Goal: Contribute content: Add original content to the website for others to see

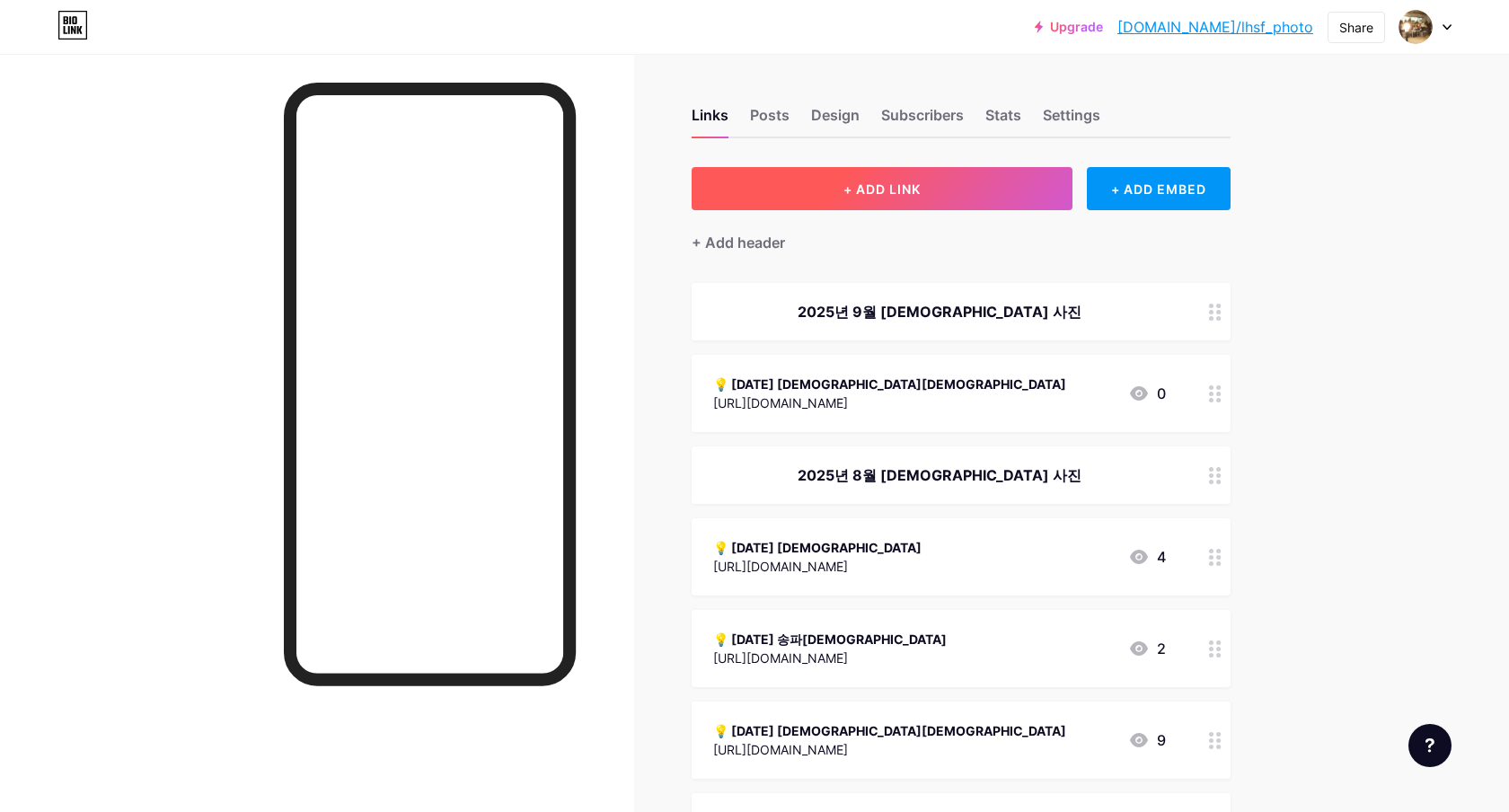
click at [864, 192] on span "+ ADD LINK" at bounding box center [882, 189] width 78 height 15
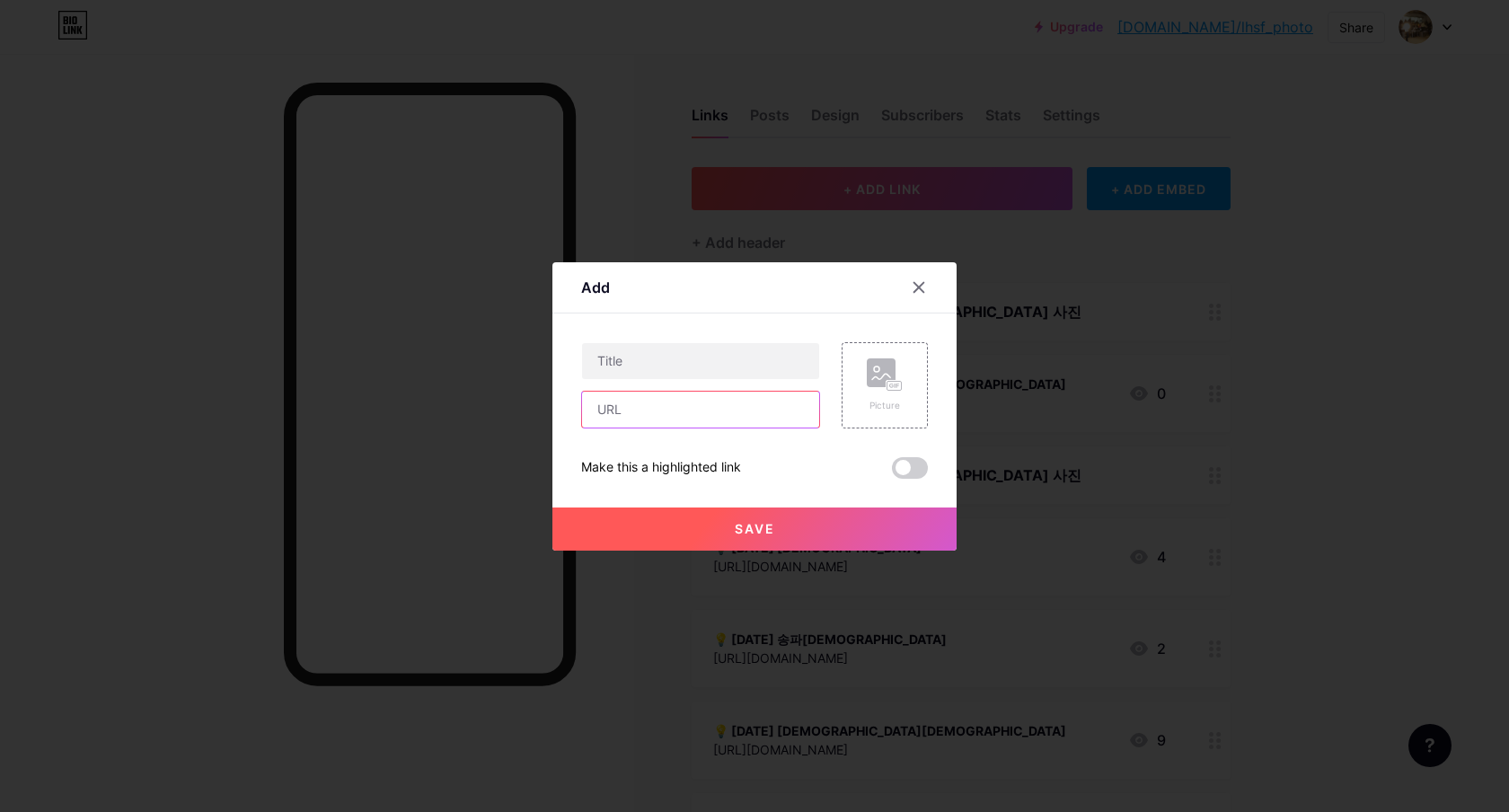
click at [678, 408] on input "text" at bounding box center [700, 410] width 237 height 36
paste input "[URL][DOMAIN_NAME]"
type input "[URL][DOMAIN_NAME]"
click at [659, 368] on input "text" at bounding box center [700, 361] width 237 height 36
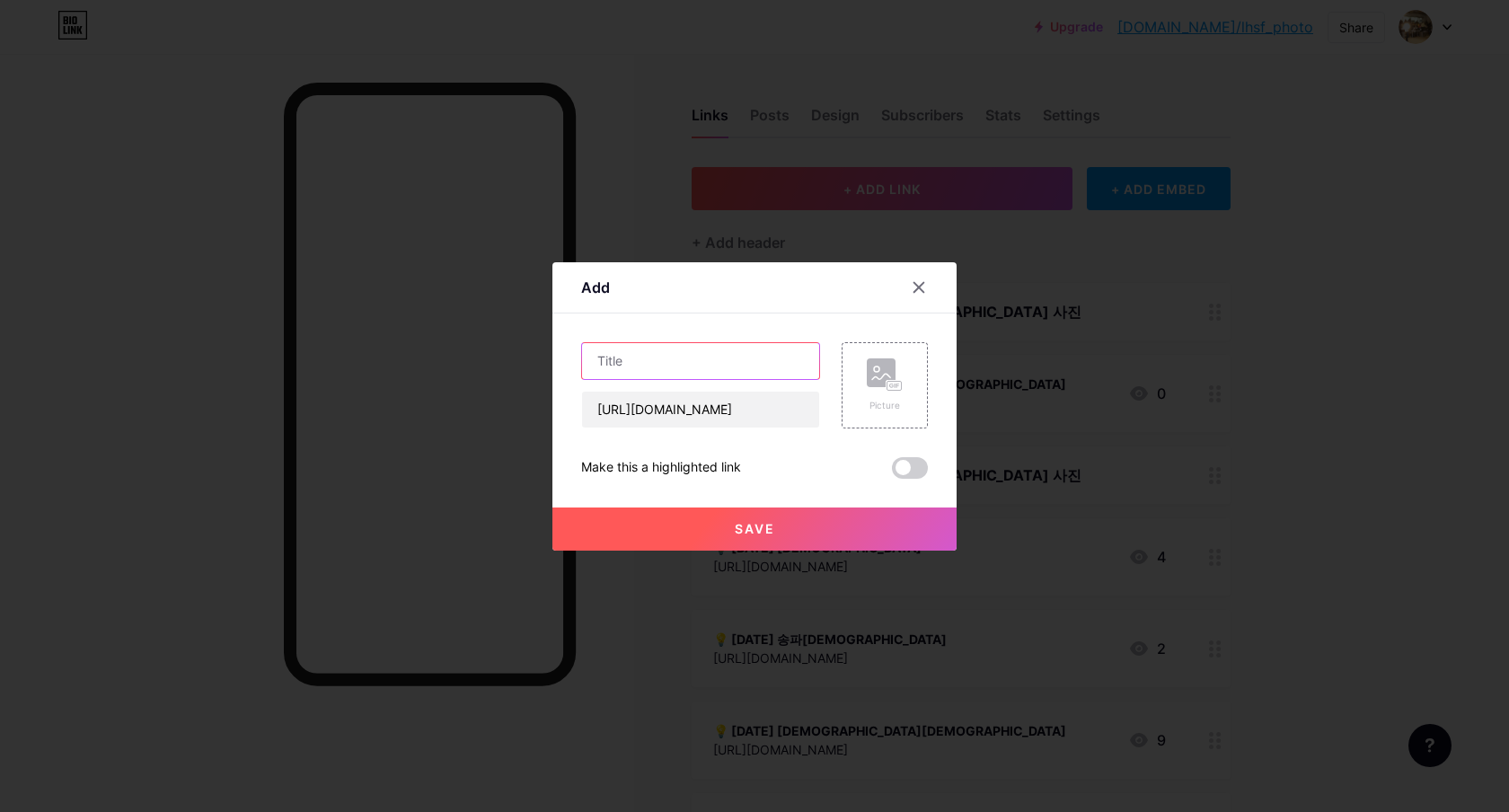
scroll to position [0, 0]
type input "💡 [DATE] [DEMOGRAPHIC_DATA][DEMOGRAPHIC_DATA](1)"
click at [799, 519] on button "Save" at bounding box center [754, 529] width 404 height 43
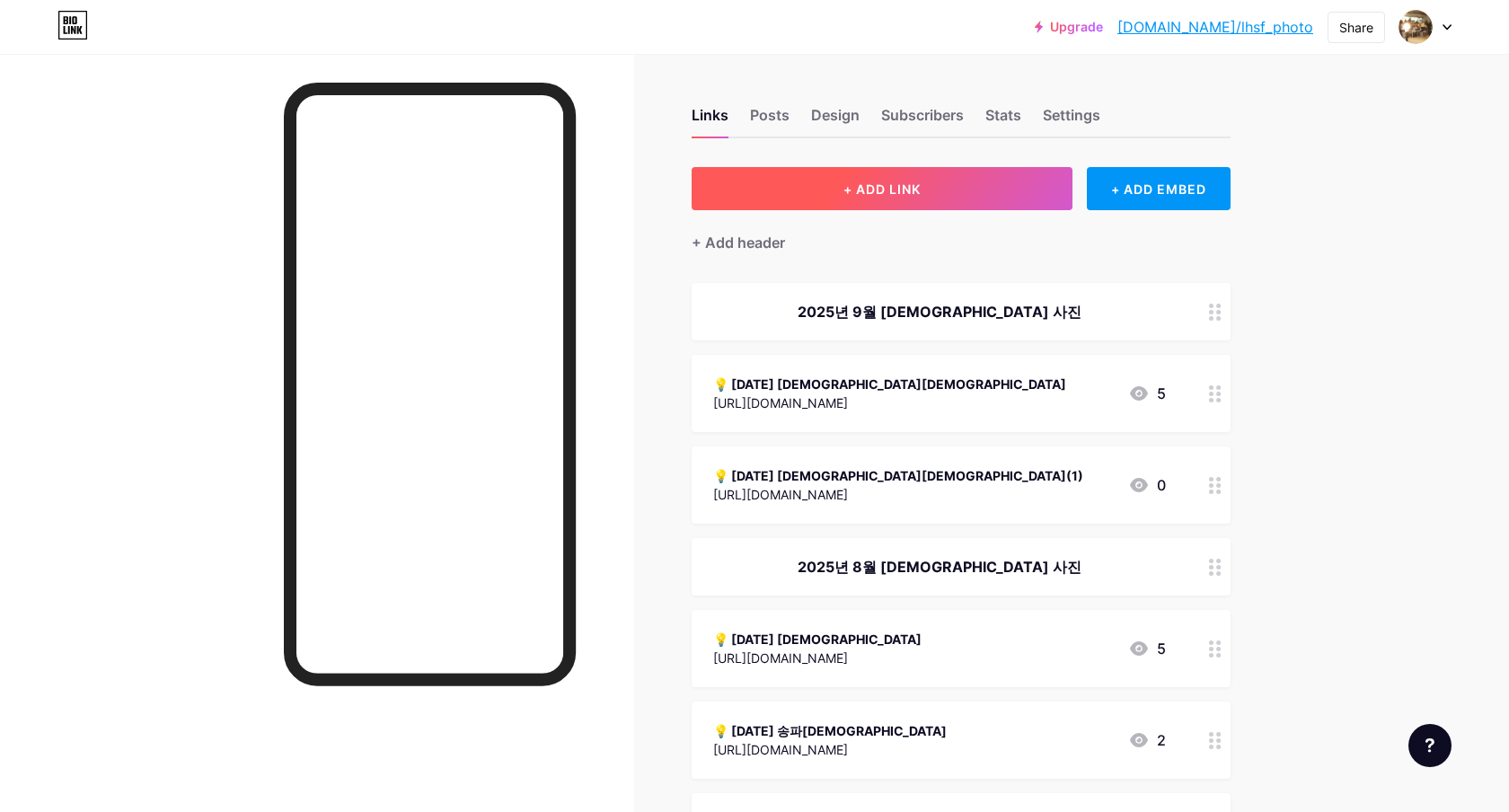
click at [854, 196] on button "+ ADD LINK" at bounding box center [882, 189] width 382 height 43
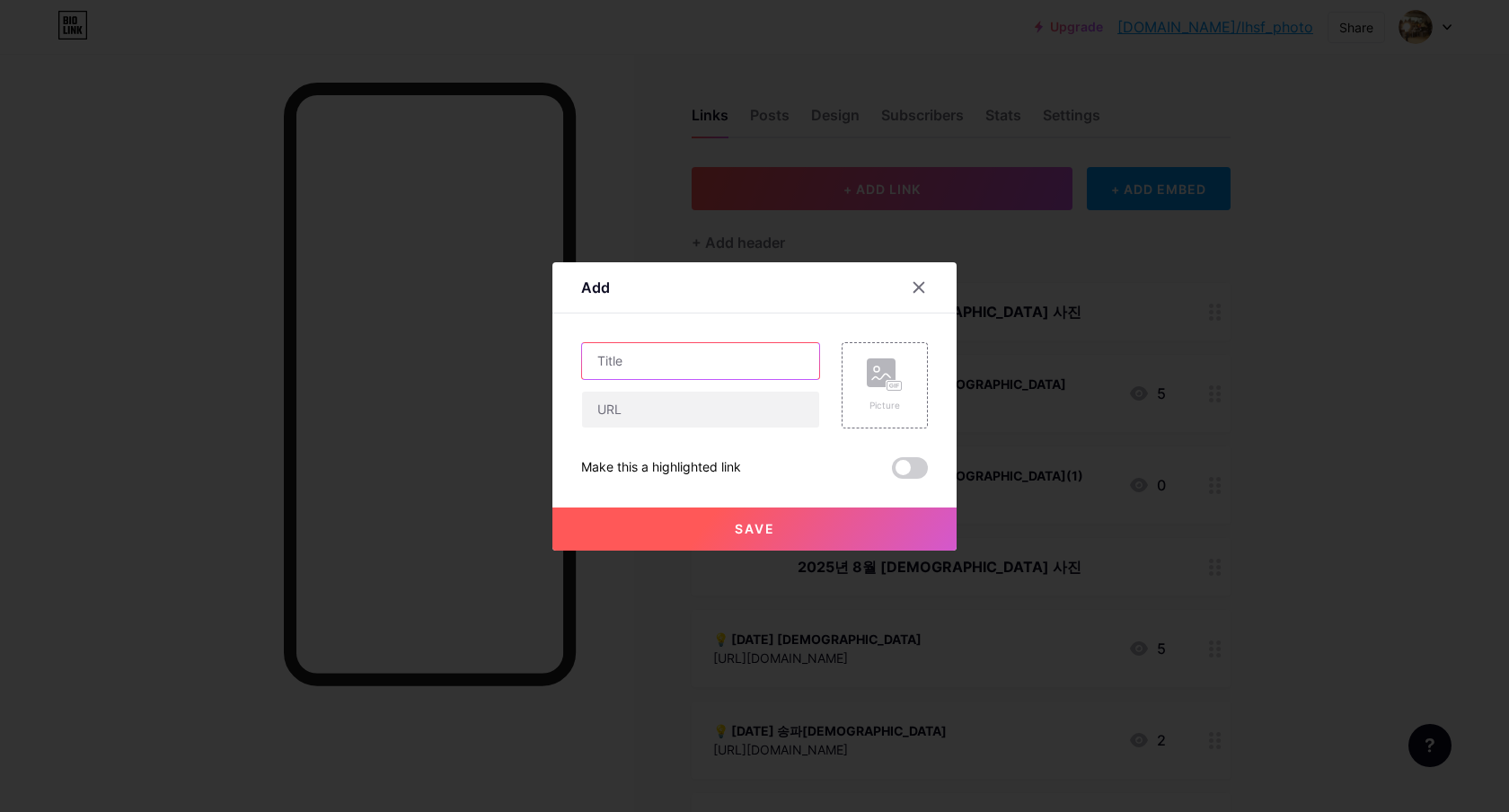
click at [690, 363] on input "text" at bounding box center [700, 361] width 237 height 36
type input "💡 [DATE] [DEMOGRAPHIC_DATA](3)"
click at [684, 412] on input "text" at bounding box center [700, 410] width 237 height 36
paste input "[URL][DOMAIN_NAME]"
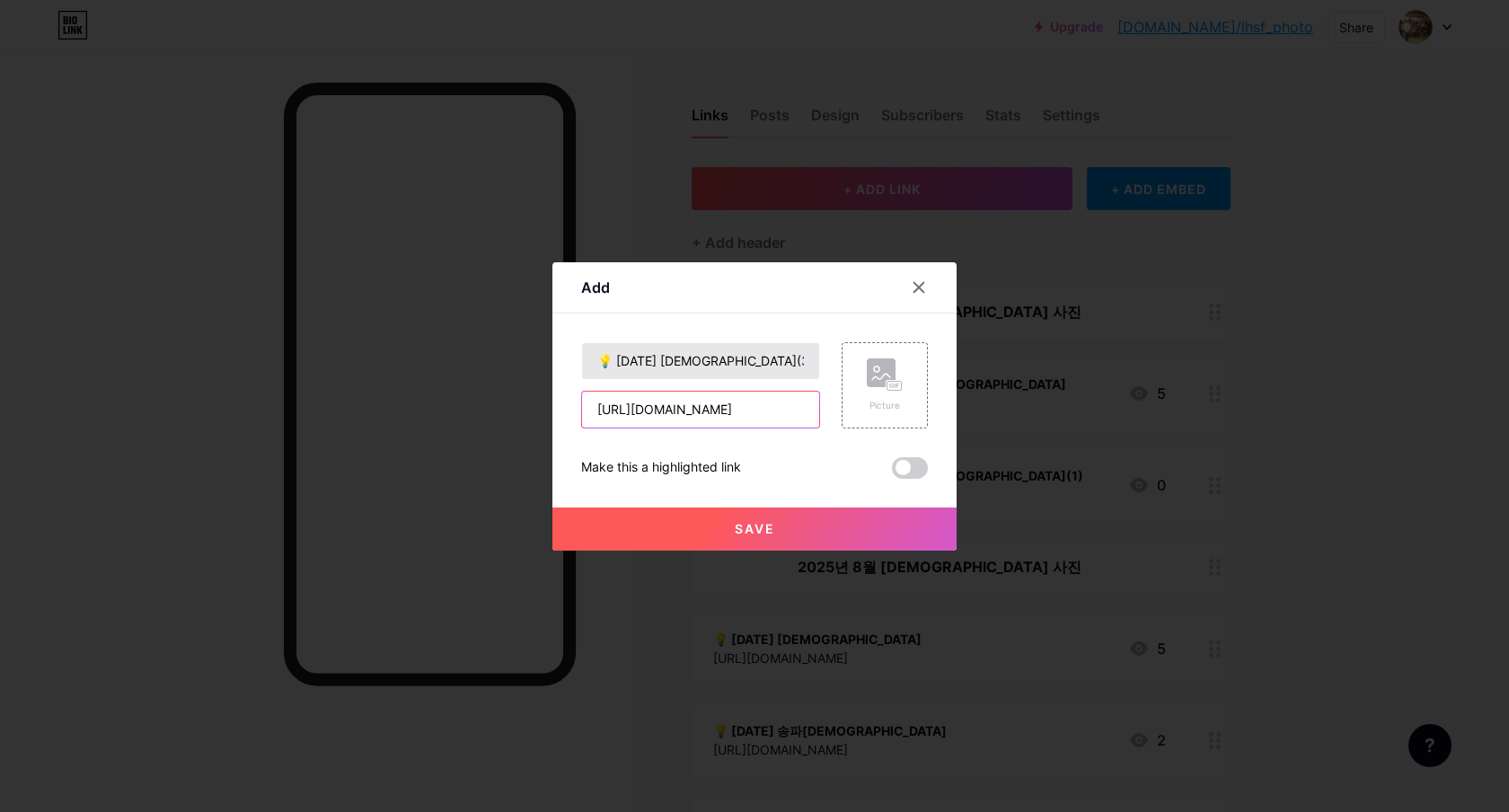
type input "[URL][DOMAIN_NAME]"
click at [744, 353] on input "💡 [DATE] [DEMOGRAPHIC_DATA](3)" at bounding box center [700, 361] width 237 height 36
type input "💡 [DATE] [DEMOGRAPHIC_DATA](3부)"
click at [812, 531] on button "Save" at bounding box center [754, 529] width 404 height 43
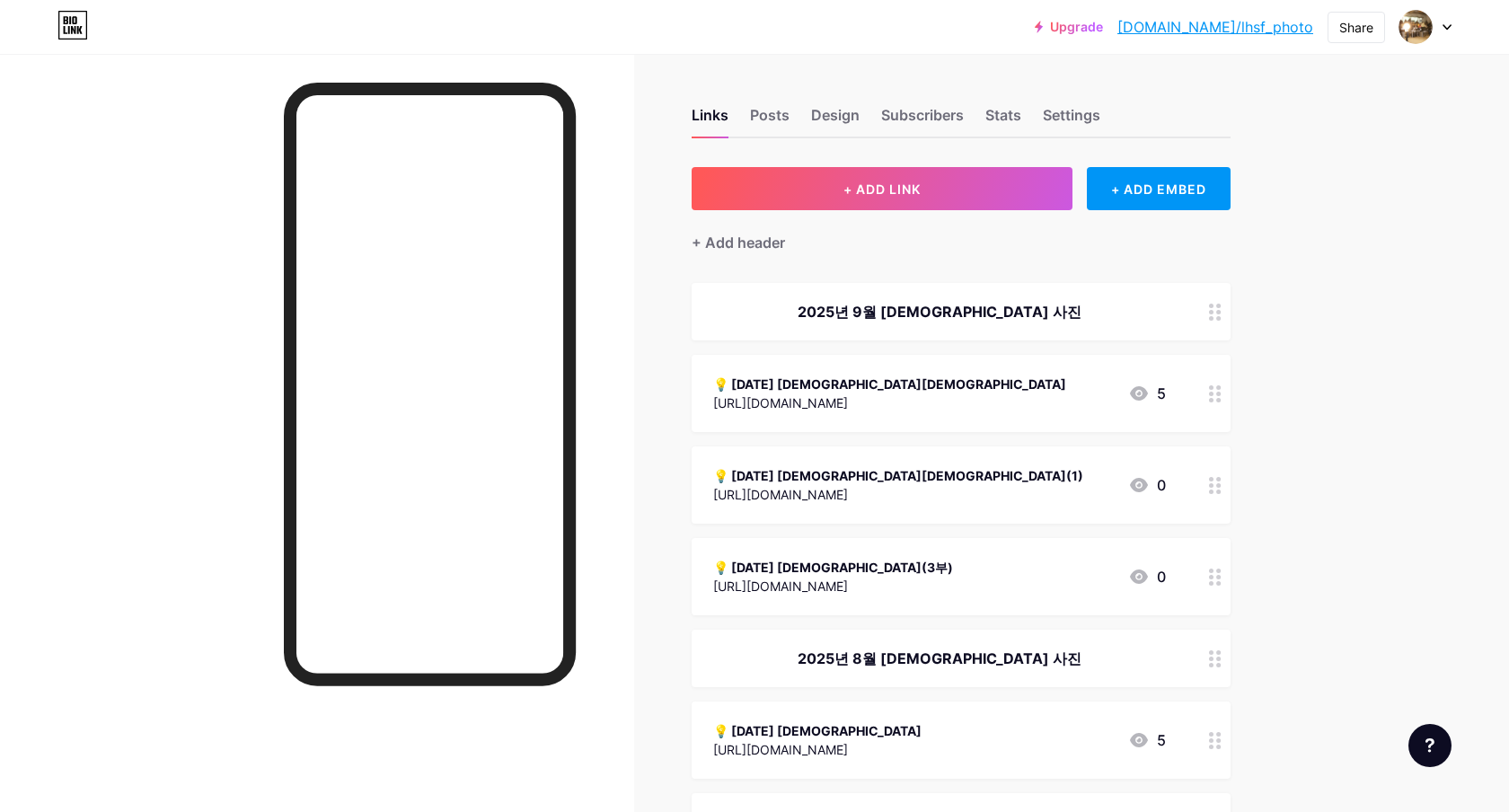
click at [851, 476] on div "💡 [DATE] [DEMOGRAPHIC_DATA][DEMOGRAPHIC_DATA](1)" at bounding box center [898, 475] width 370 height 19
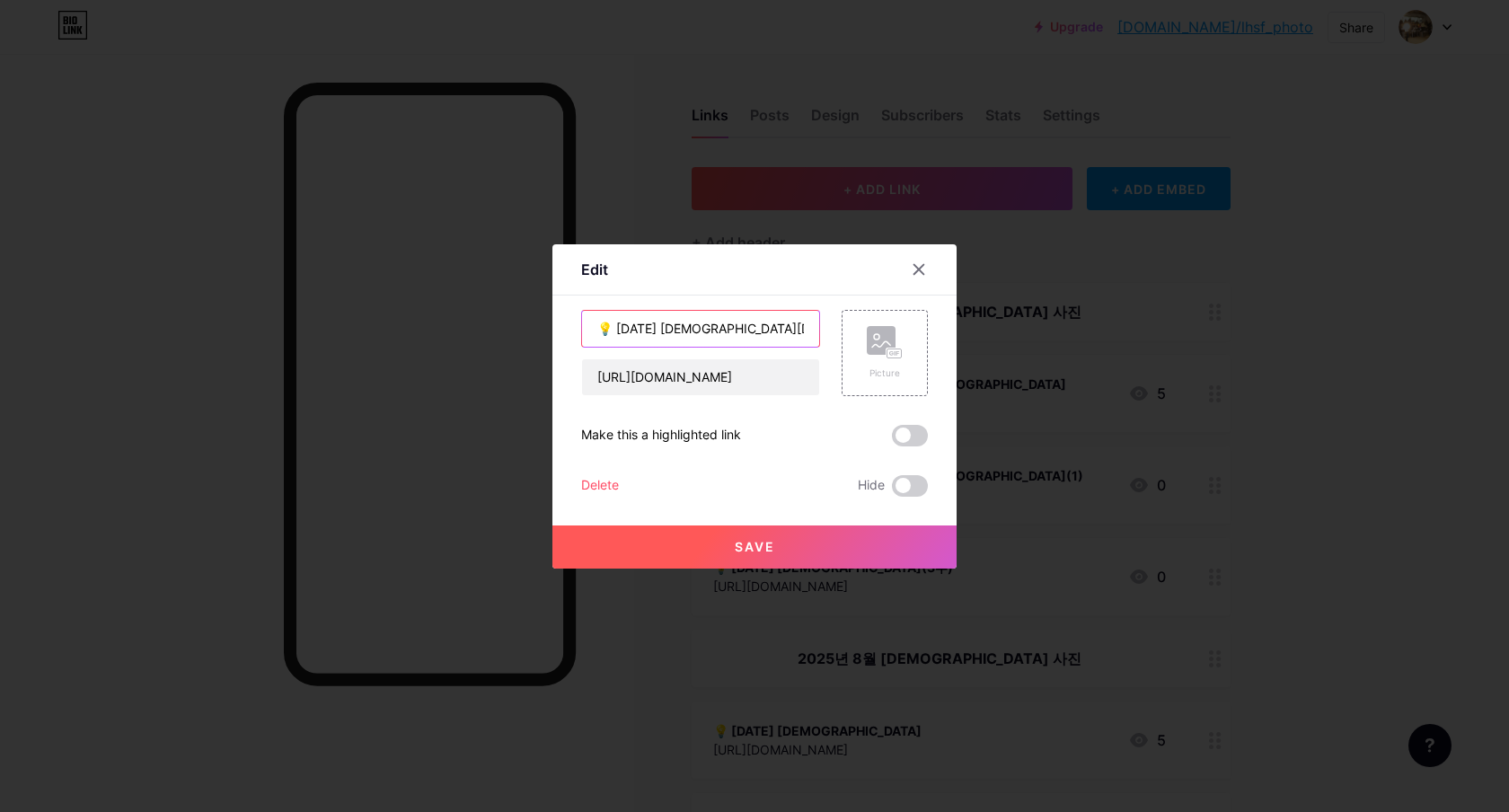
click at [742, 334] on input "💡 [DATE] [DEMOGRAPHIC_DATA][DEMOGRAPHIC_DATA](1)" at bounding box center [700, 328] width 237 height 36
type input "💡 [DATE] [DEMOGRAPHIC_DATA][DEMOGRAPHIC_DATA](1부)"
click at [752, 549] on span "Save" at bounding box center [754, 546] width 41 height 15
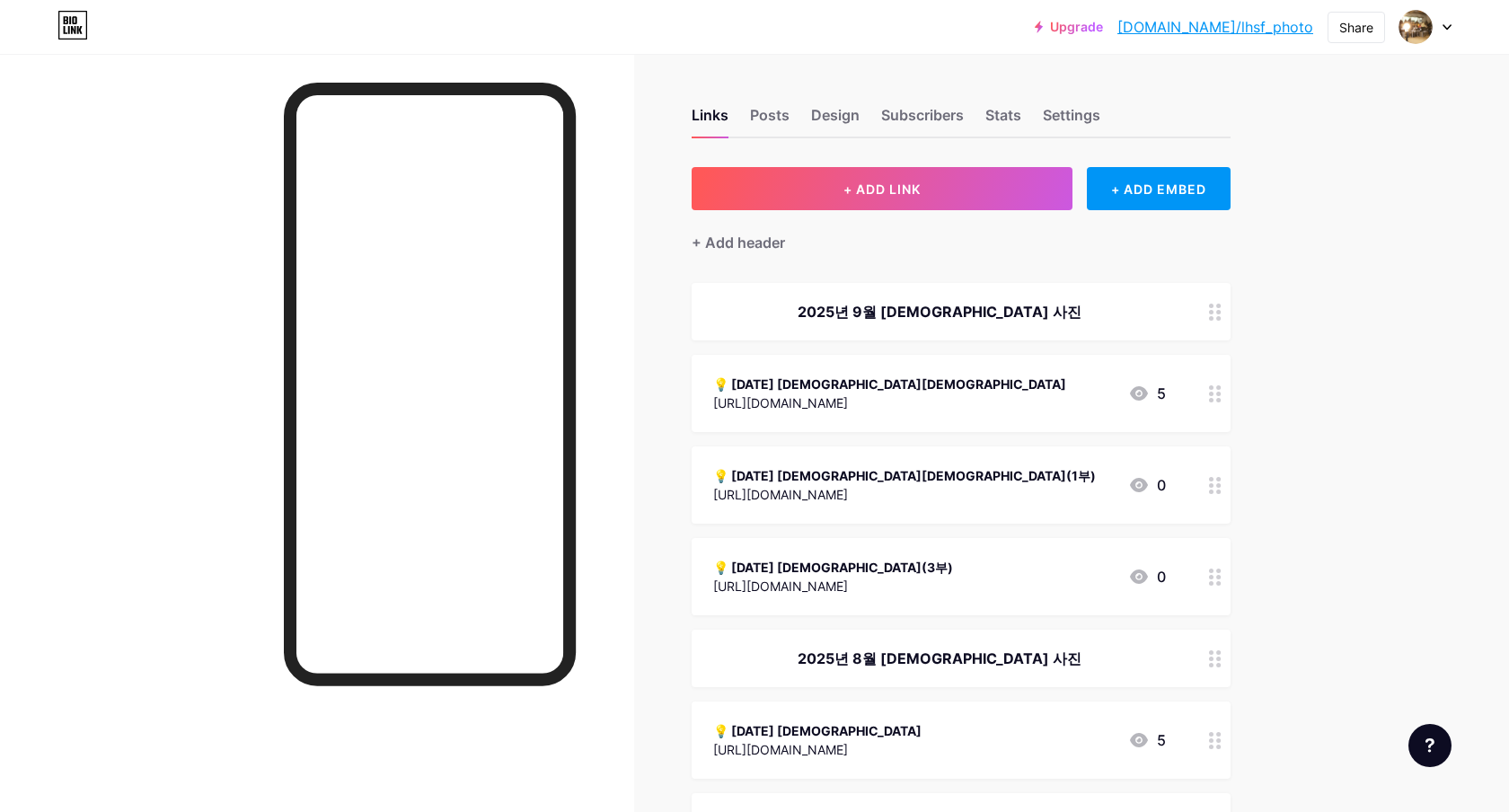
click at [941, 401] on div "[URL][DOMAIN_NAME]" at bounding box center [889, 402] width 353 height 19
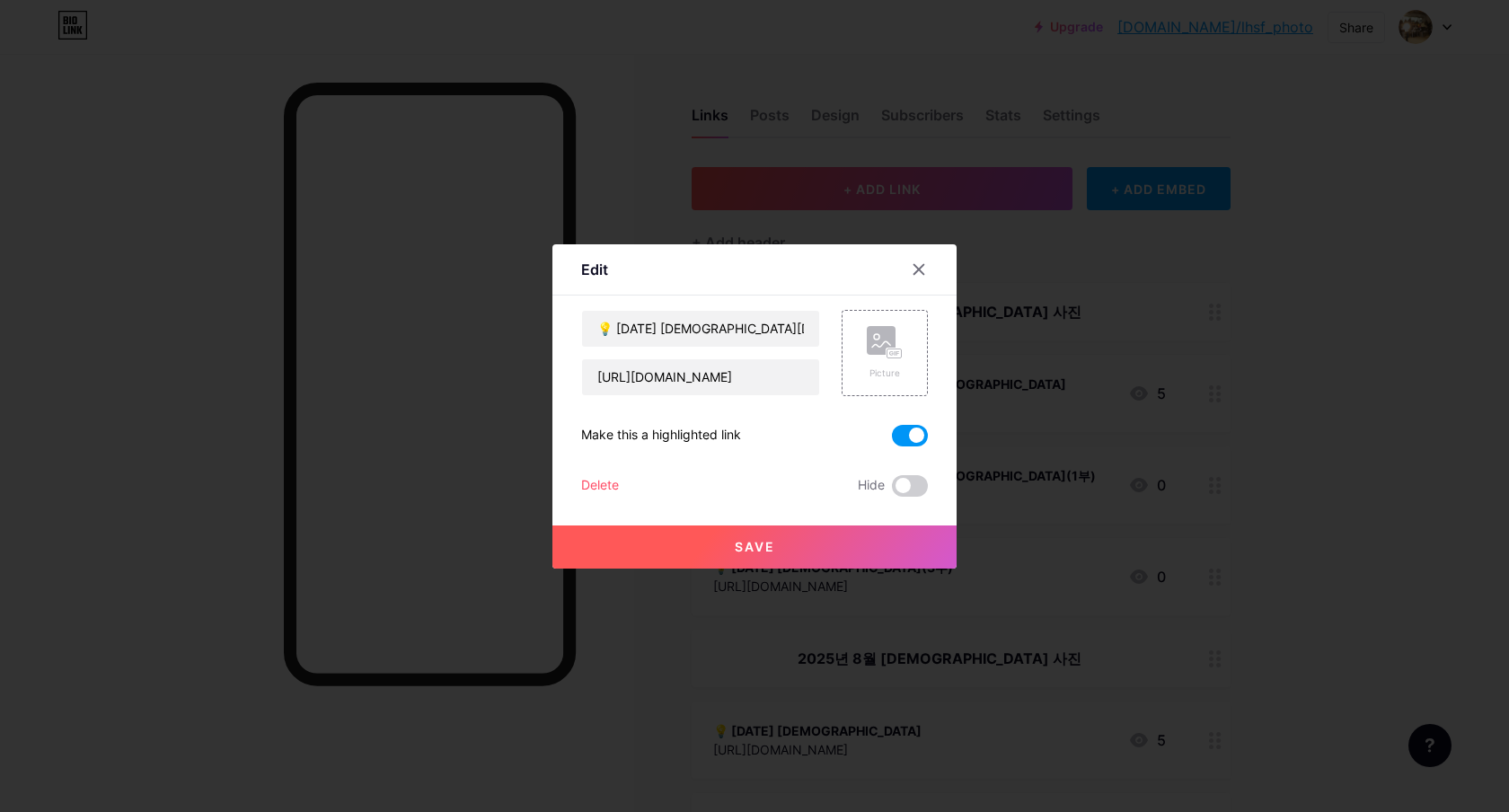
click at [914, 435] on span at bounding box center [910, 436] width 36 height 22
click at [892, 440] on input "checkbox" at bounding box center [892, 440] width 0 height 0
click at [819, 541] on button "Save" at bounding box center [754, 547] width 404 height 43
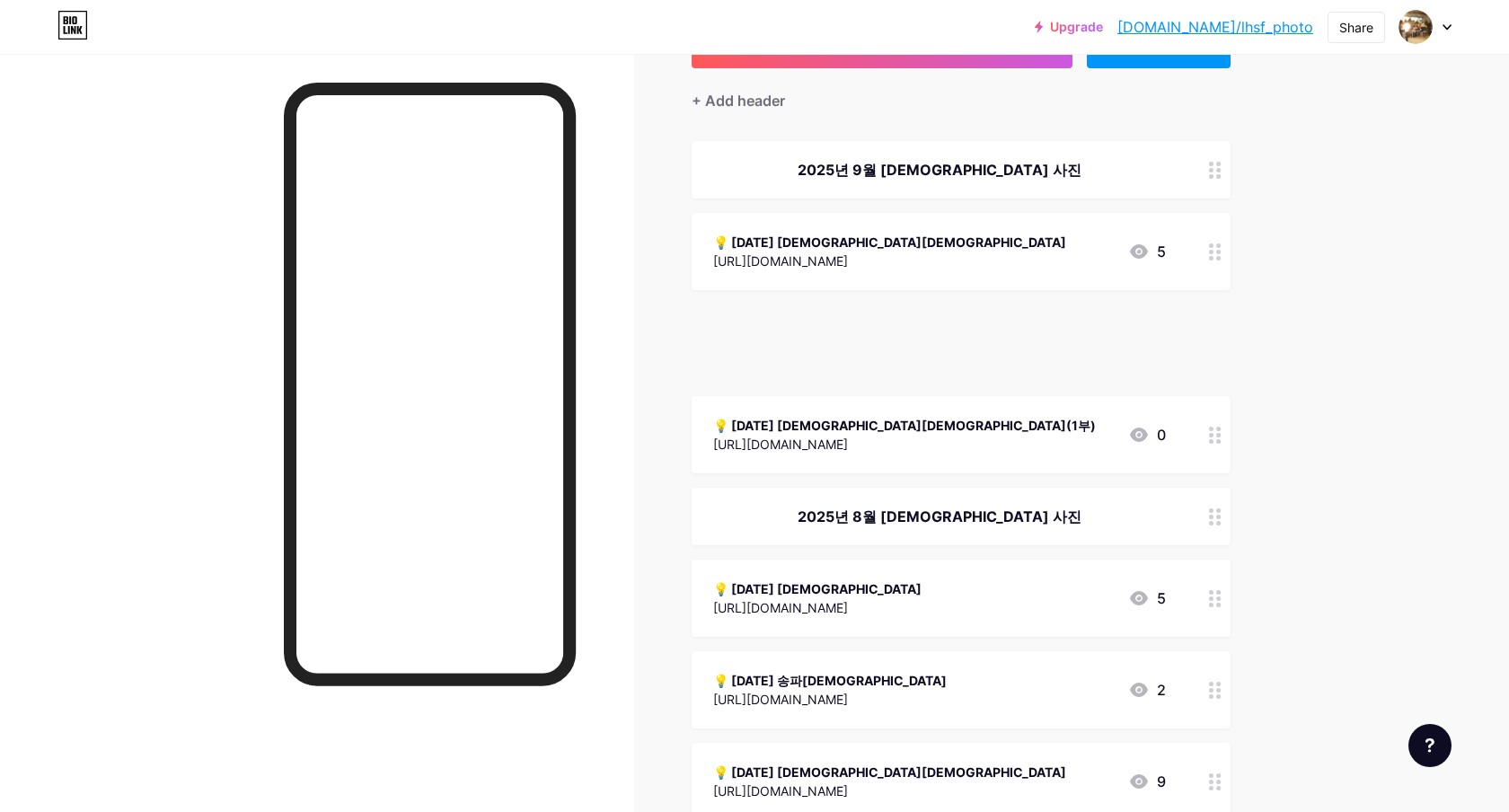
scroll to position [143, 0]
click at [1050, 257] on div "💡 [DATE] [DEMOGRAPHIC_DATA](3부) [URL][DOMAIN_NAME] 0" at bounding box center [940, 251] width 453 height 42
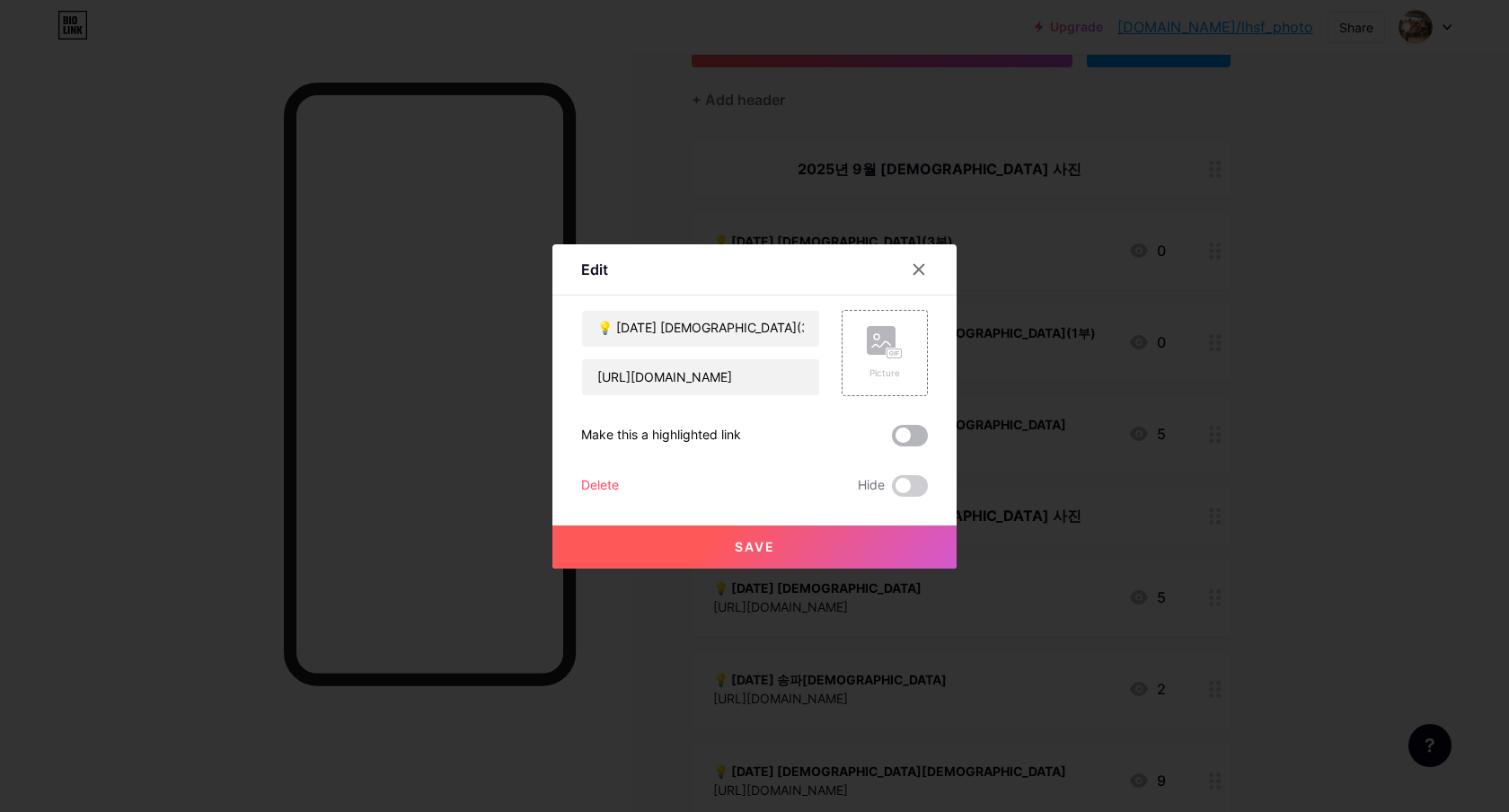
click at [904, 444] on span at bounding box center [910, 436] width 36 height 22
click at [892, 440] on input "checkbox" at bounding box center [892, 440] width 0 height 0
click at [819, 548] on button "Save" at bounding box center [754, 547] width 404 height 43
